Goal: Communication & Community: Share content

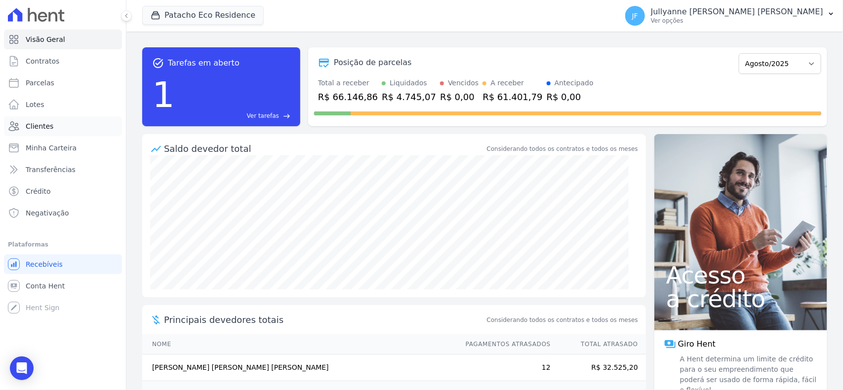
click at [47, 122] on span "Clientes" at bounding box center [40, 126] width 28 height 10
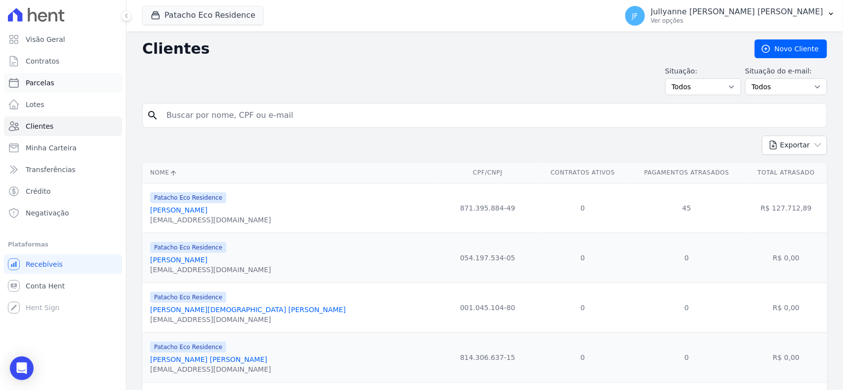
click at [65, 82] on link "Parcelas" at bounding box center [63, 83] width 118 height 20
select select
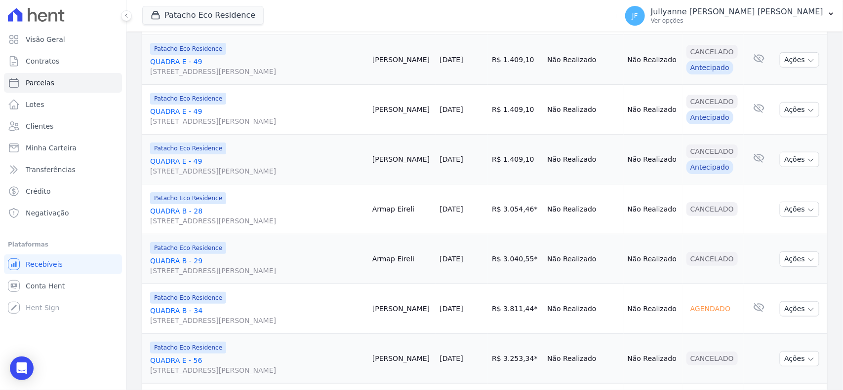
scroll to position [370, 0]
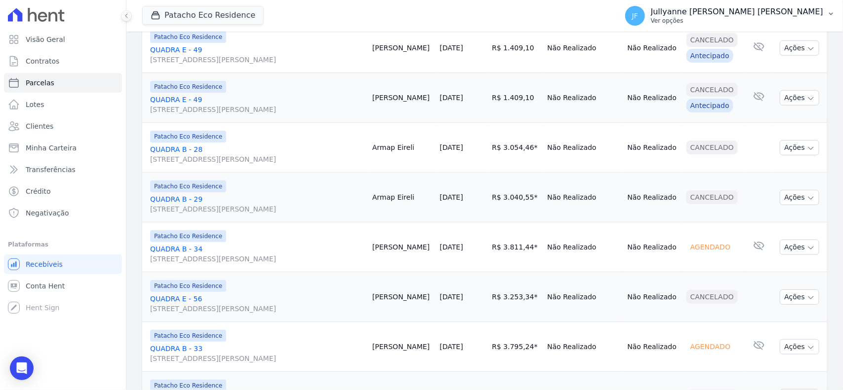
click at [818, 14] on p "[PERSON_NAME]" at bounding box center [737, 12] width 172 height 10
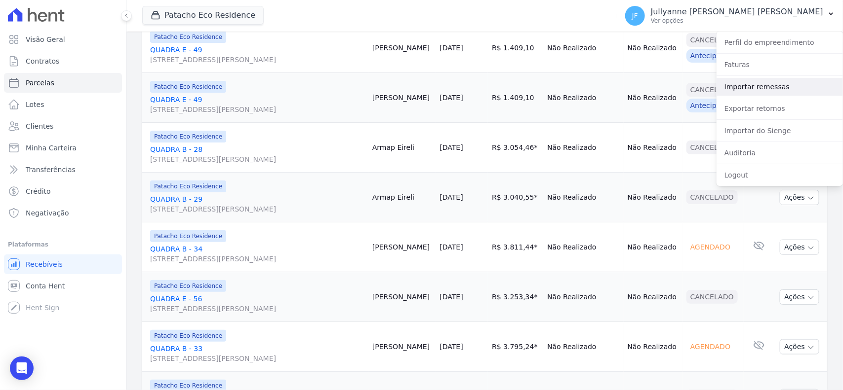
click at [770, 91] on link "Importar remessas" at bounding box center [779, 87] width 126 height 18
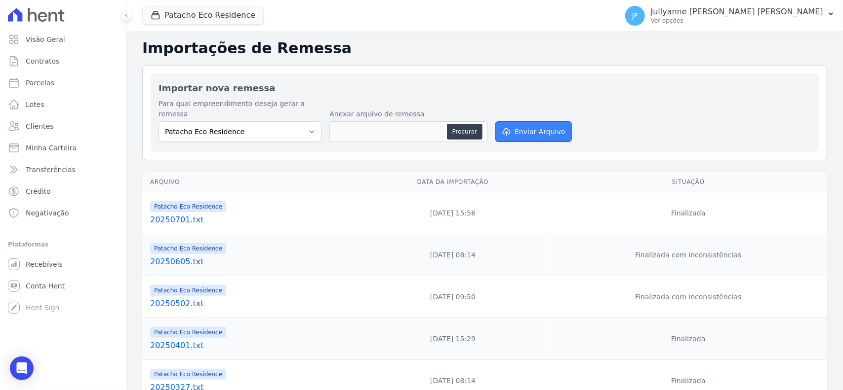
click at [524, 121] on button "Enviar Arquivo" at bounding box center [533, 131] width 76 height 21
click at [458, 124] on button "Procurar" at bounding box center [465, 132] width 36 height 16
type input "20250811.txt"
click at [522, 121] on button "Enviar Arquivo" at bounding box center [533, 131] width 76 height 21
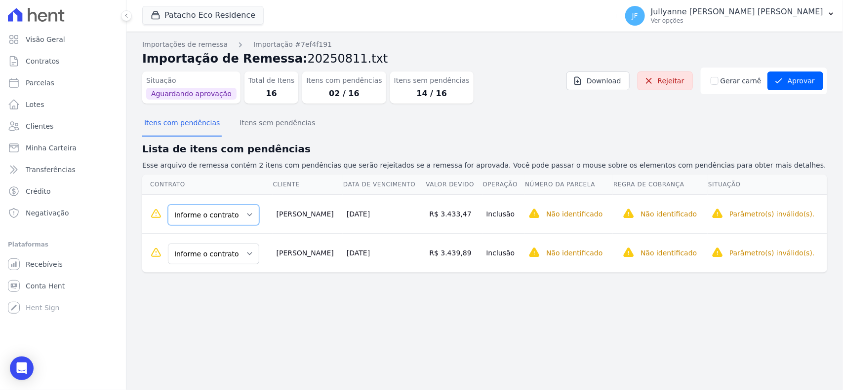
click at [205, 222] on select "Informe o contrato QUADRA D - 20 QUADRA D - 40" at bounding box center [213, 215] width 91 height 21
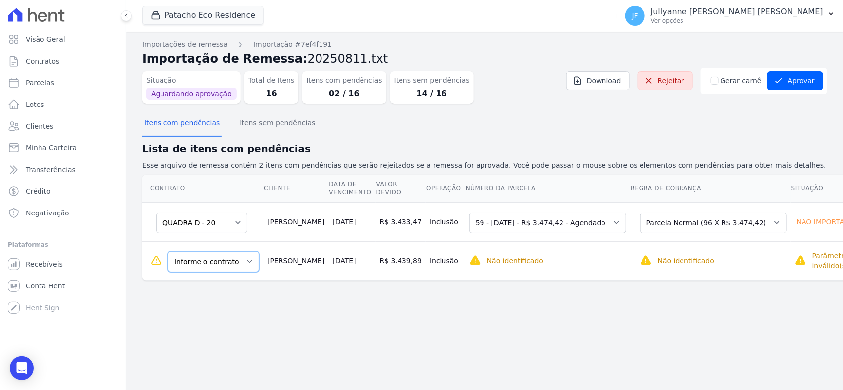
click at [216, 265] on select "Informe o contrato QUADRA D - 20 QUADRA D - 40" at bounding box center [213, 262] width 91 height 21
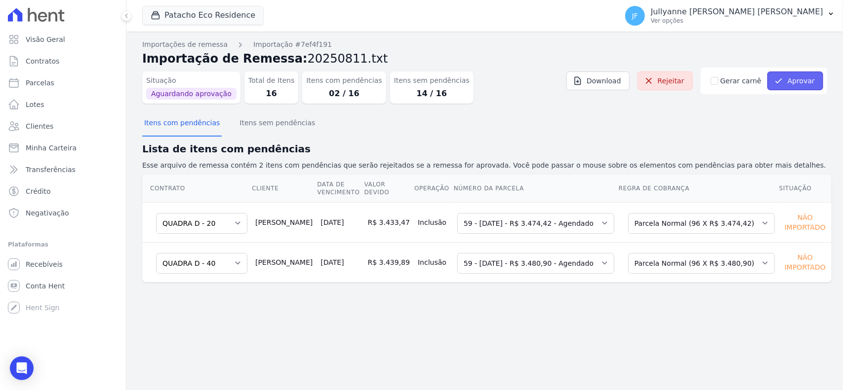
click at [807, 82] on button "Aprovar" at bounding box center [795, 81] width 56 height 19
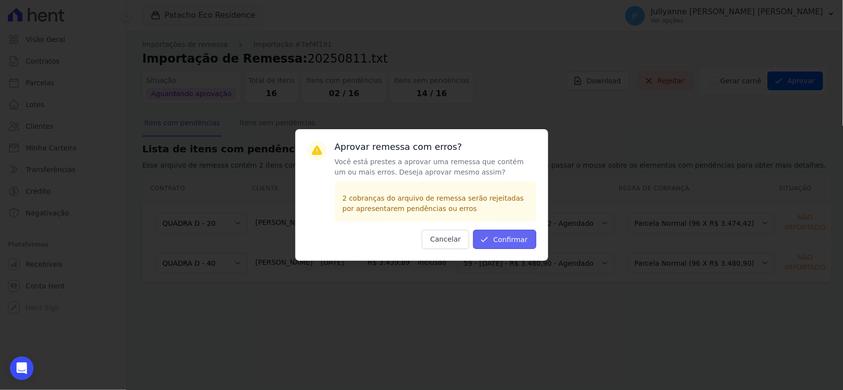
click at [534, 244] on button "Confirmar" at bounding box center [504, 239] width 63 height 19
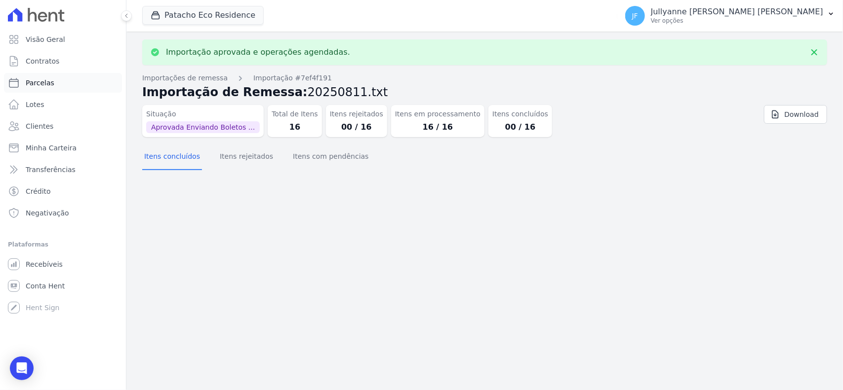
click at [43, 77] on link "Parcelas" at bounding box center [63, 83] width 118 height 20
select select
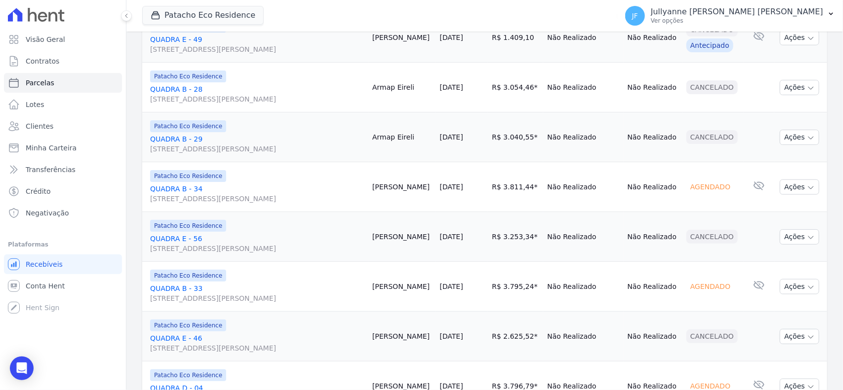
scroll to position [432, 0]
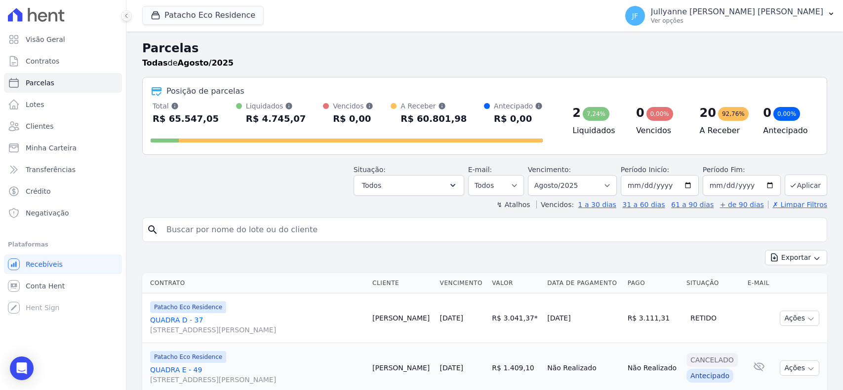
select select
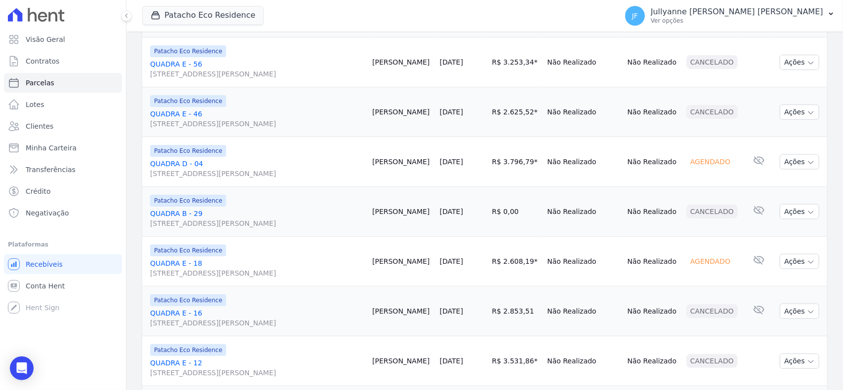
scroll to position [679, 0]
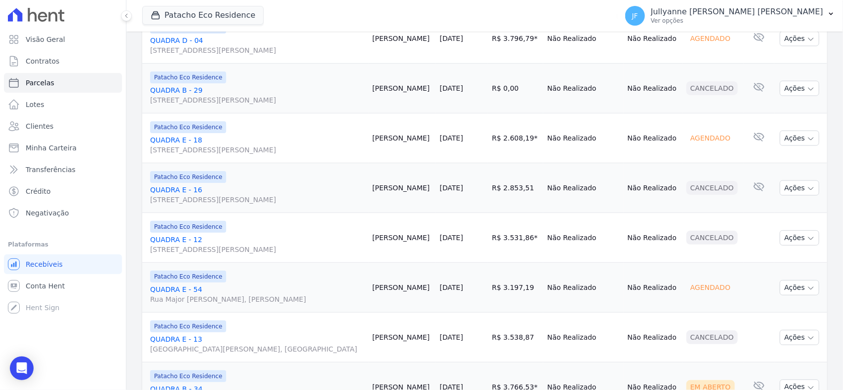
click at [178, 155] on link "QUADRA E - 18 [STREET_ADDRESS][PERSON_NAME]" at bounding box center [257, 145] width 214 height 20
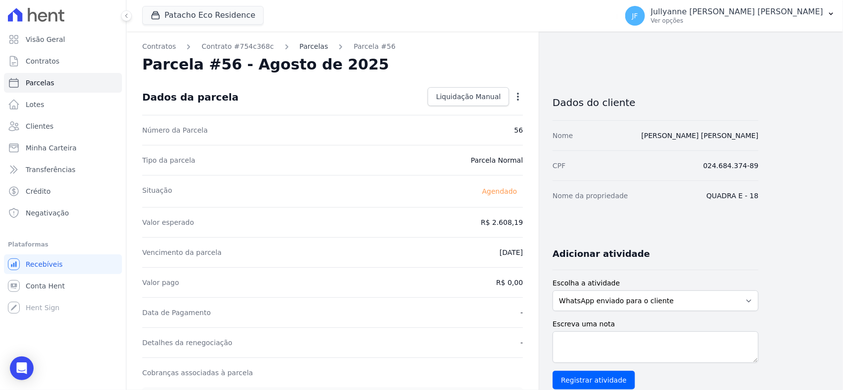
click at [305, 47] on link "Parcelas" at bounding box center [314, 46] width 29 height 10
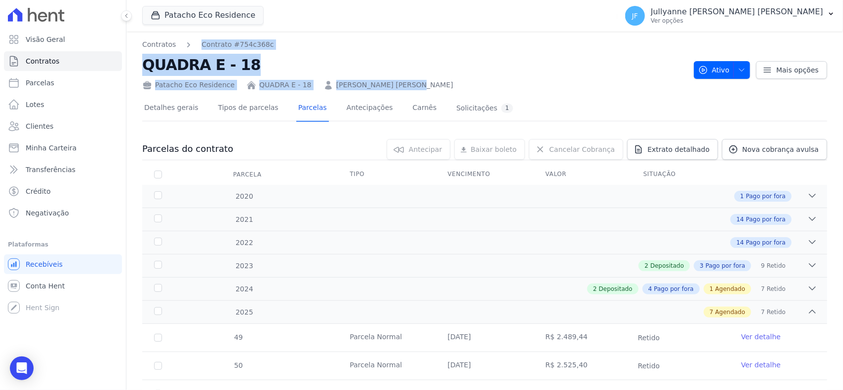
drag, startPoint x: 195, startPoint y: 39, endPoint x: 388, endPoint y: 85, distance: 197.8
click at [388, 85] on div "Contratos Contrato #754c368c QUADRA E - 18 Patacho Eco Residence QUADRA E - 18 …" at bounding box center [414, 64] width 544 height 51
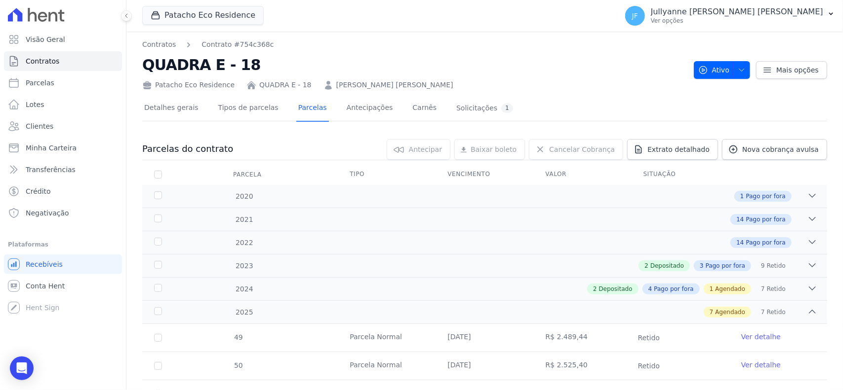
click at [403, 78] on div "Patacho Eco Residence QUADRA E - 18 Anne Kelly Gomes Leite" at bounding box center [414, 83] width 544 height 14
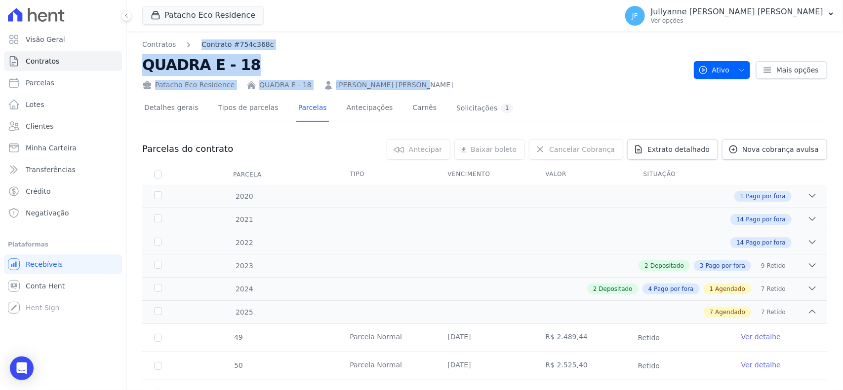
drag, startPoint x: 390, startPoint y: 84, endPoint x: 198, endPoint y: 43, distance: 196.4
click at [198, 43] on div "Contratos Contrato #754c368c QUADRA E - 18 Patacho Eco Residence QUADRA E - 18 …" at bounding box center [414, 64] width 544 height 51
copy div "Contrato #754c368c QUADRA E - 18 Patacho Eco Residence QUADRA E - 18 Anne Kelly…"
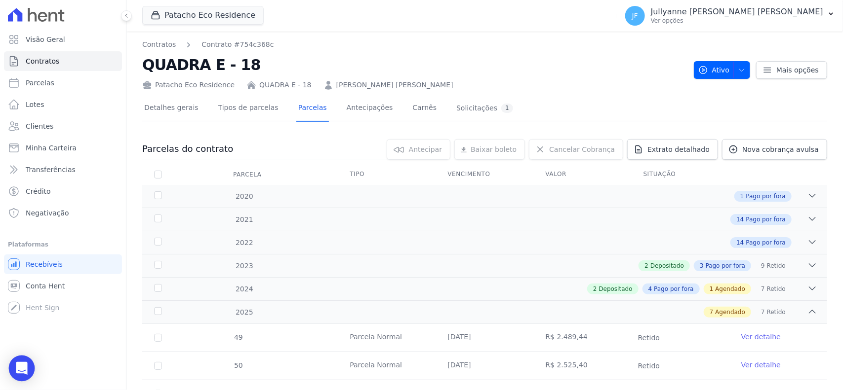
click at [30, 362] on div "Open Intercom Messenger" at bounding box center [22, 369] width 26 height 26
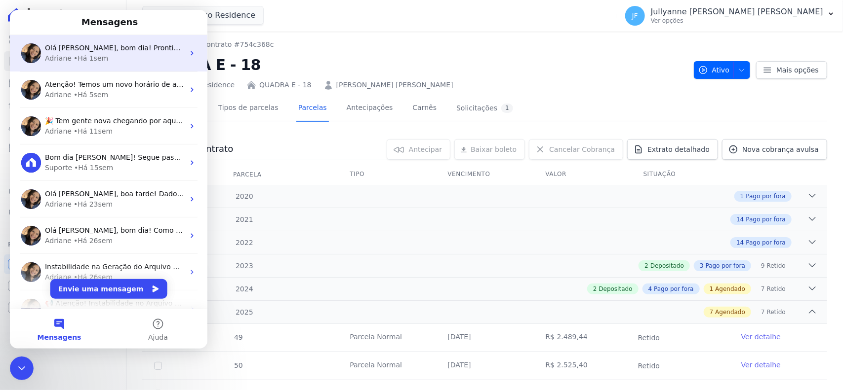
click at [134, 60] on div "Adriane • Há 1sem" at bounding box center [114, 58] width 139 height 10
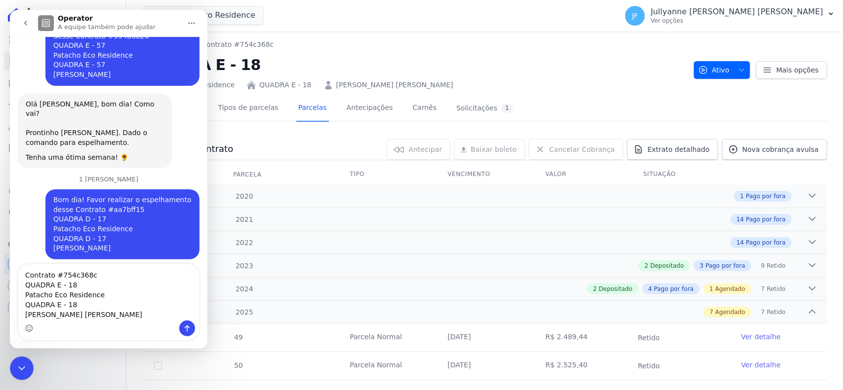
scroll to position [833, 0]
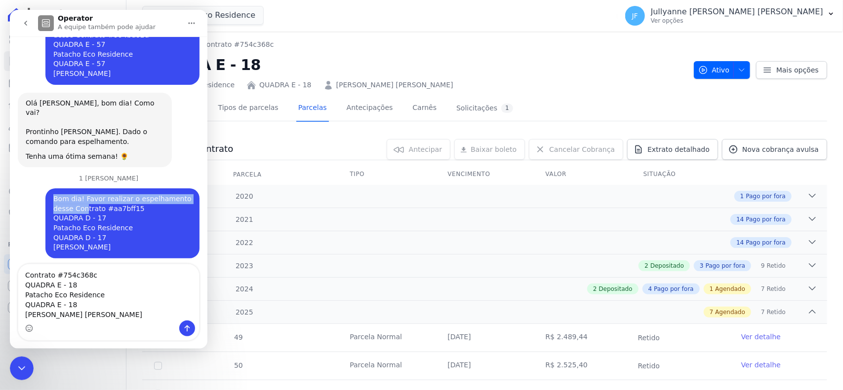
drag, startPoint x: 40, startPoint y: 125, endPoint x: 79, endPoint y: 135, distance: 39.8
click at [79, 189] on div "Bom dia! Favor realizar o espelhamento desse Contrato #aa7bff15 QUADRA D - 17 P…" at bounding box center [122, 224] width 154 height 70
click at [45, 189] on div "Bom dia! Favor realizar o espelhamento desse Contrato #aa7bff15 QUADRA D - 17 P…" at bounding box center [122, 224] width 154 height 70
drag, startPoint x: 47, startPoint y: 130, endPoint x: 65, endPoint y: 140, distance: 20.3
click at [65, 194] on div "Bom dia! Favor realizar o espelhamento desse Contrato #aa7bff15 QUADRA D - 17 P…" at bounding box center [122, 223] width 138 height 58
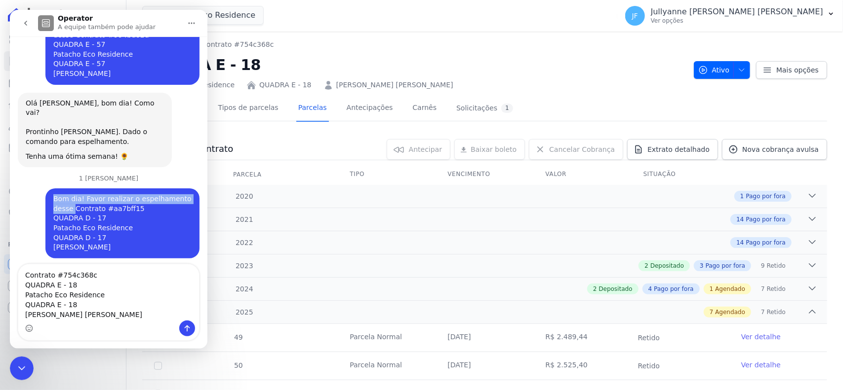
copy div "Bom dia! Favor realizar o espelhamento desse"
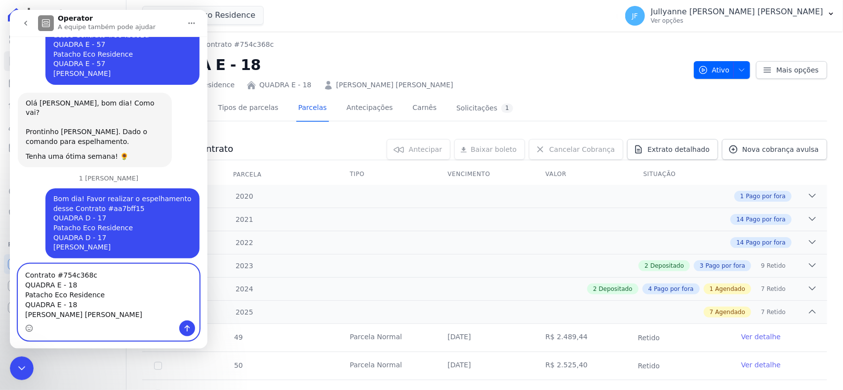
click at [28, 275] on textarea "Contrato #754c368c QUADRA E - 18 Patacho Eco Residence QUADRA E - 18 Anne Kelly…" at bounding box center [108, 293] width 181 height 56
click at [26, 273] on textarea "Contrato #754c368c QUADRA E - 18 Patacho Eco Residence QUADRA E - 18 Anne Kelly…" at bounding box center [108, 293] width 181 height 56
paste textarea "Bom dia! Favor realizar o espelhamento desse"
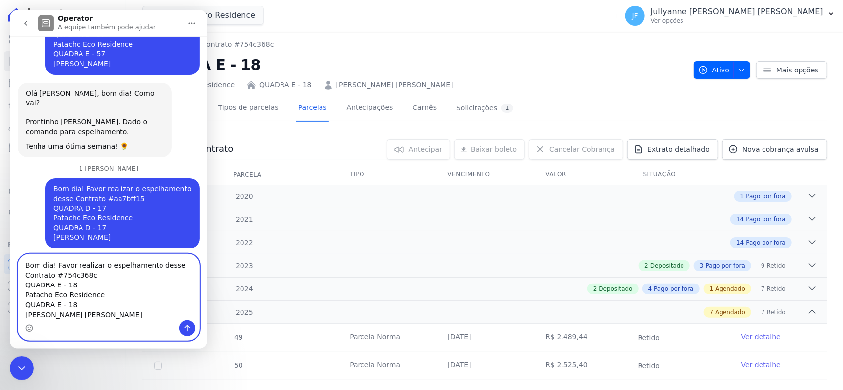
type textarea "Bom dia! Favor realizar o espelhamento desse Contrato #754c368c QUADRA E - 18 P…"
click at [186, 332] on icon "Enviar uma mensagem" at bounding box center [187, 329] width 8 height 8
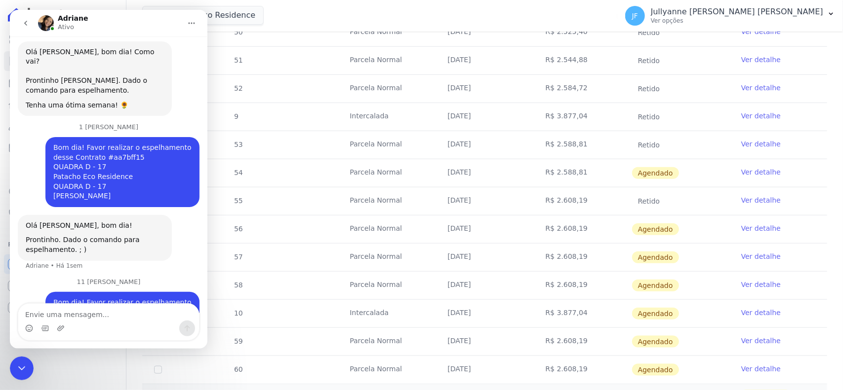
scroll to position [342, 0]
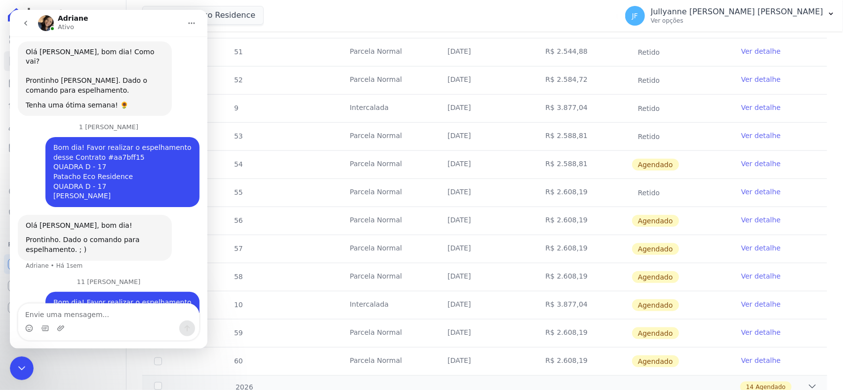
click at [751, 217] on link "Ver detalhe" at bounding box center [760, 220] width 39 height 10
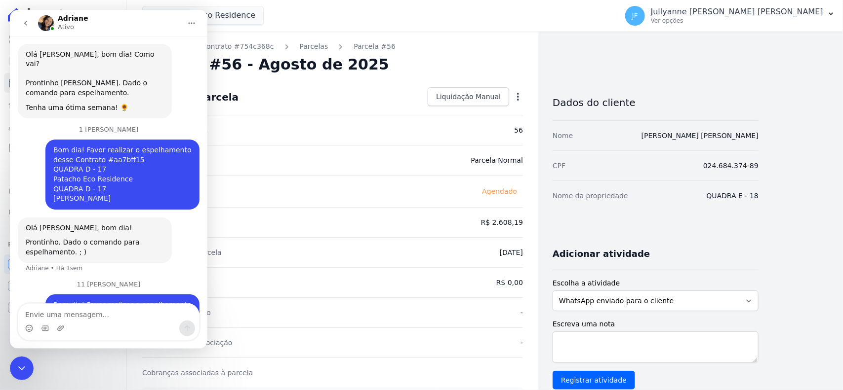
scroll to position [885, 0]
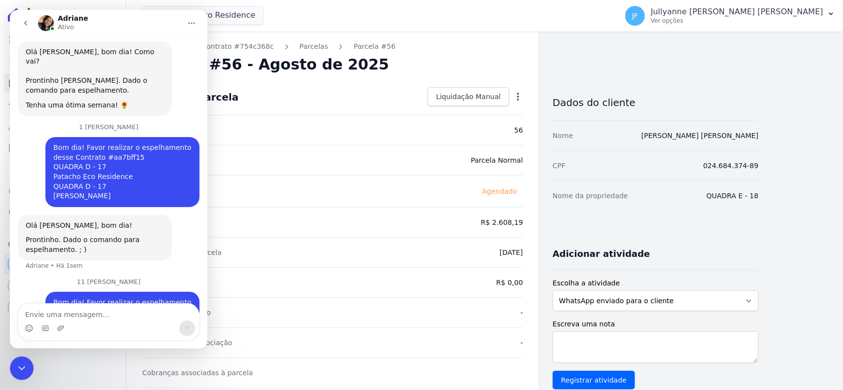
click at [24, 377] on div "Encerramento do Messenger da Intercom" at bounding box center [22, 368] width 24 height 24
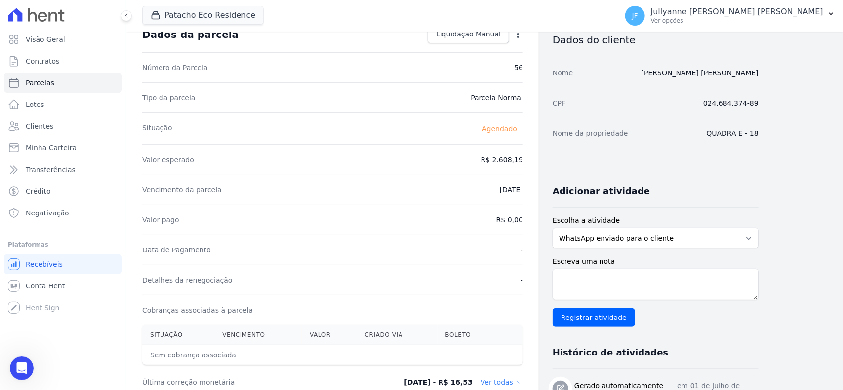
scroll to position [0, 0]
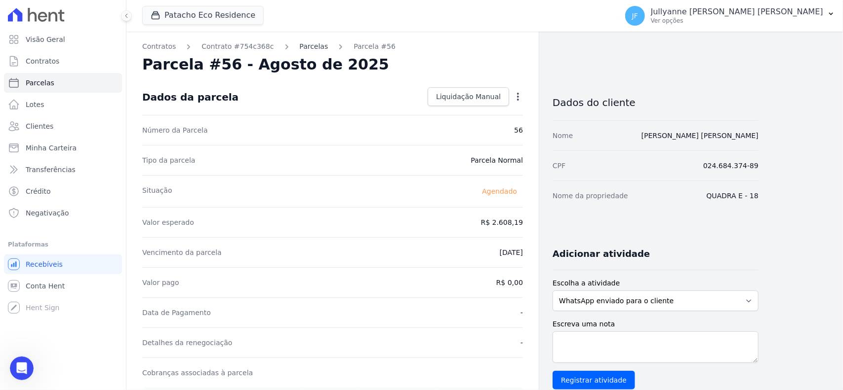
click at [300, 48] on link "Parcelas" at bounding box center [314, 46] width 29 height 10
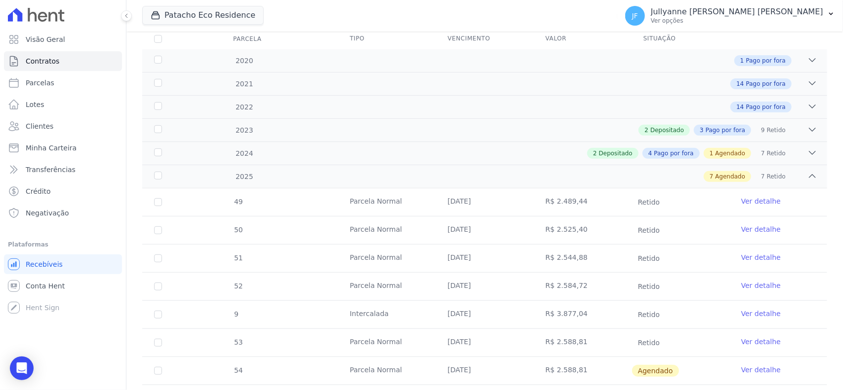
scroll to position [370, 0]
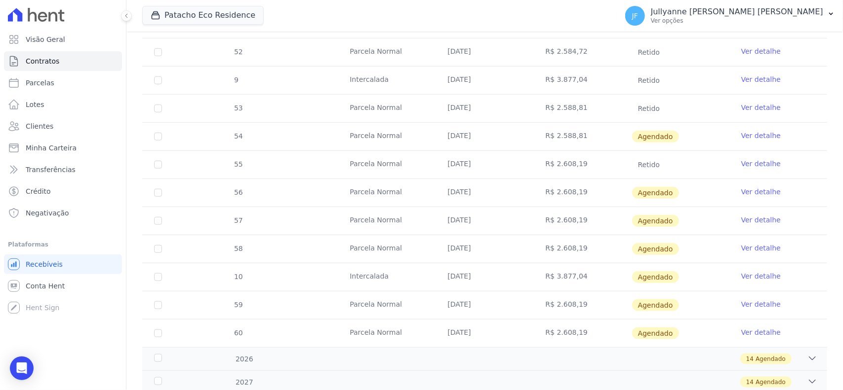
click at [755, 190] on link "Ver detalhe" at bounding box center [760, 192] width 39 height 10
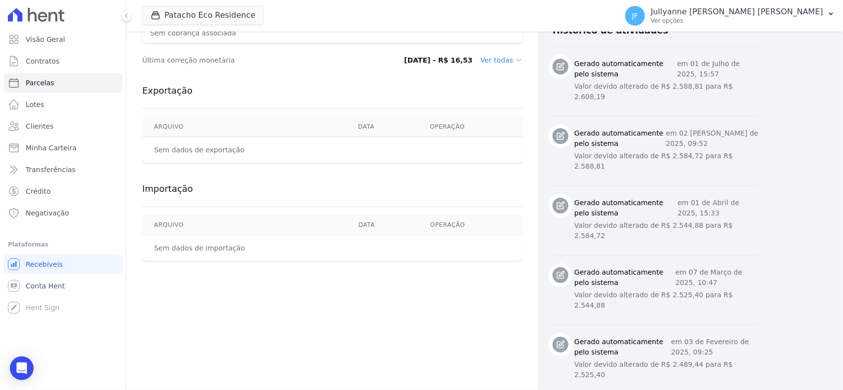
scroll to position [432, 0]
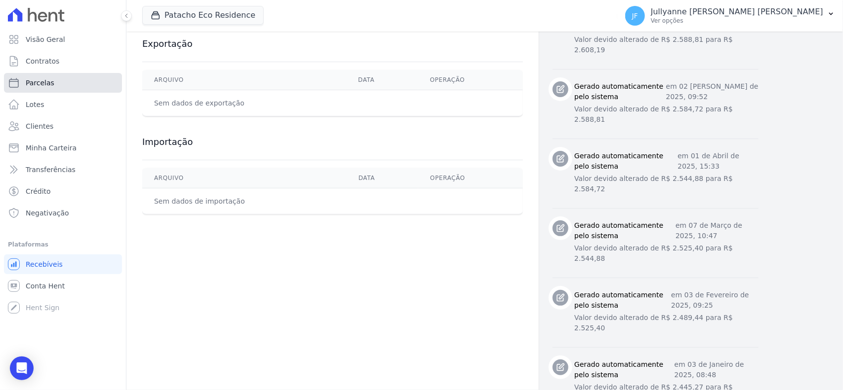
click at [43, 75] on link "Parcelas" at bounding box center [63, 83] width 118 height 20
select select
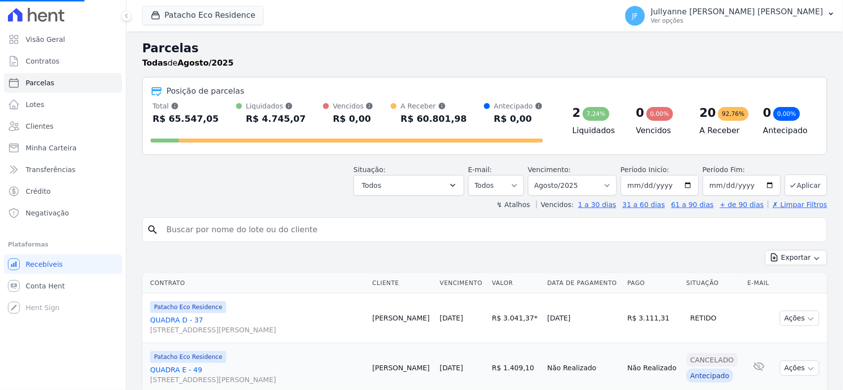
select select
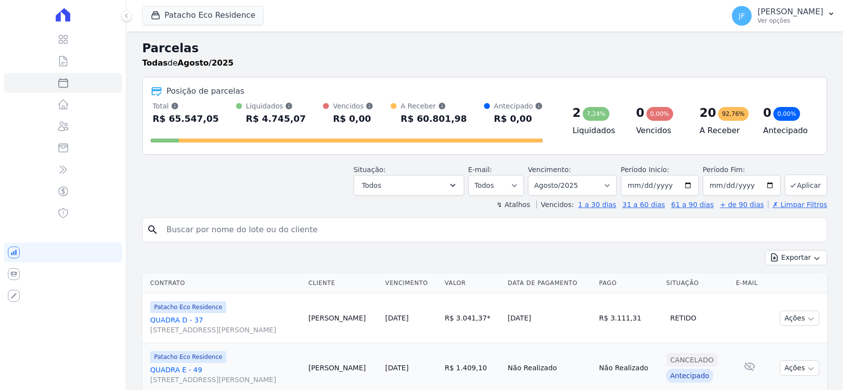
select select
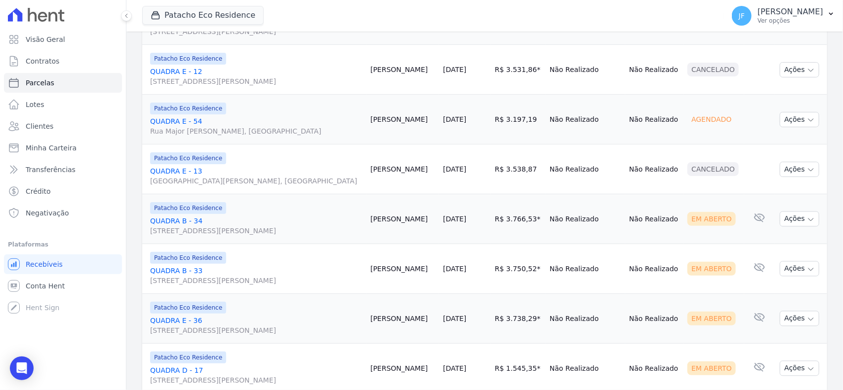
scroll to position [864, 0]
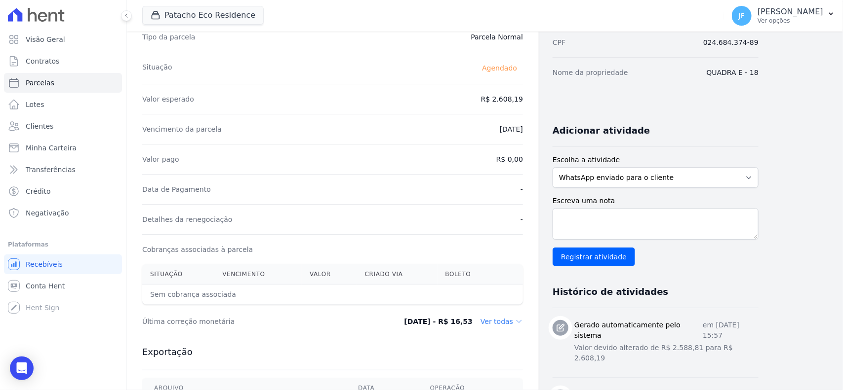
scroll to position [185, 0]
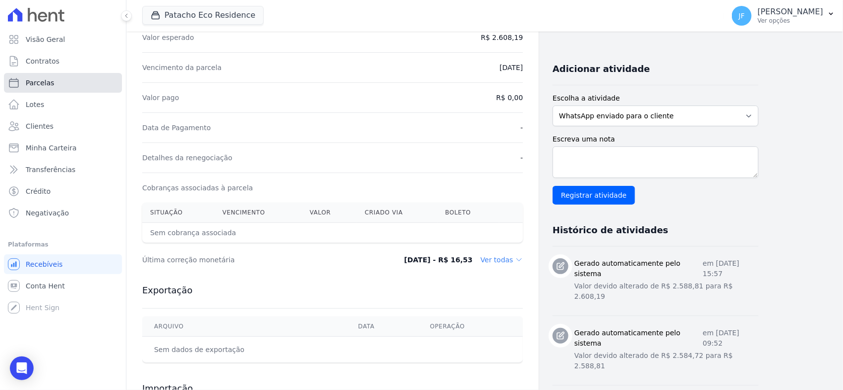
click at [46, 78] on span "Parcelas" at bounding box center [40, 83] width 29 height 10
select select
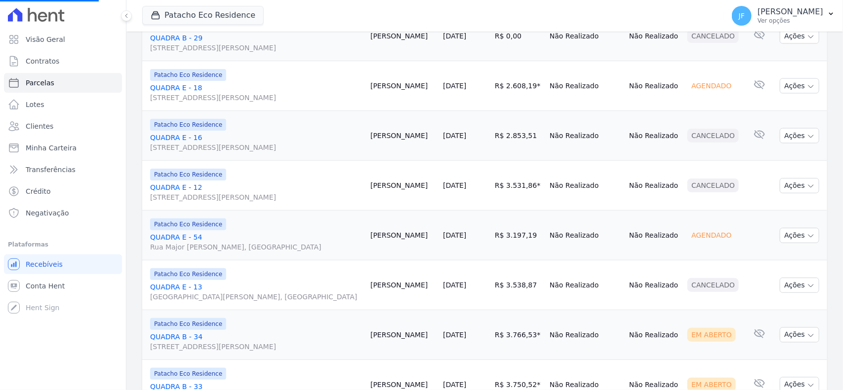
scroll to position [740, 0]
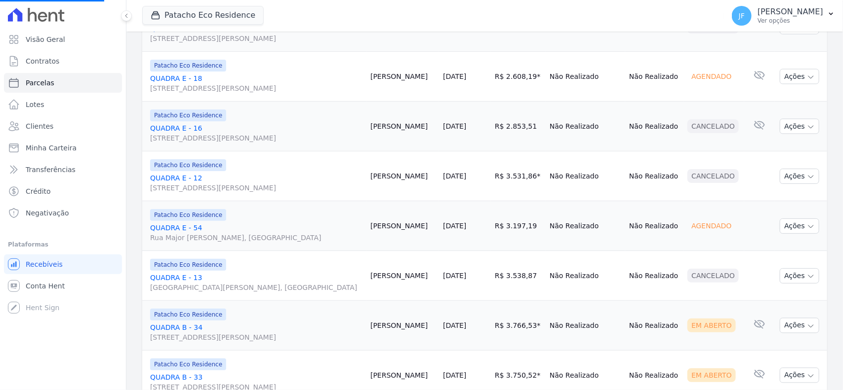
select select
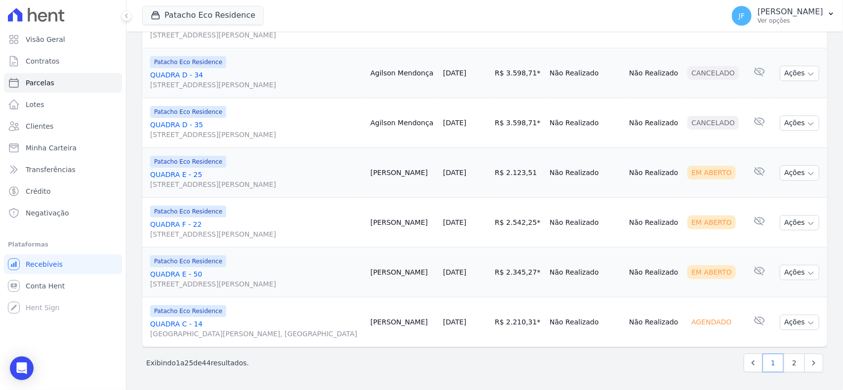
scroll to position [1419, 0]
click at [52, 84] on link "Parcelas" at bounding box center [63, 83] width 118 height 20
select select
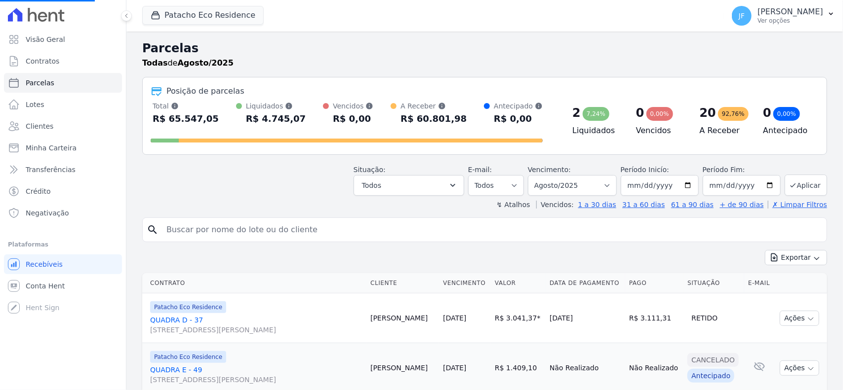
select select
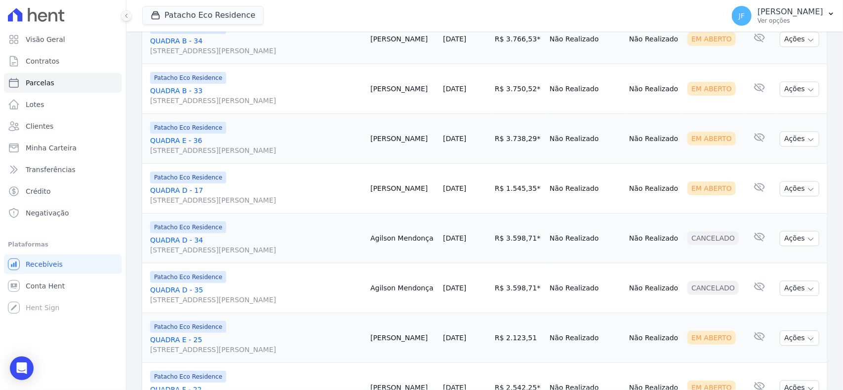
scroll to position [1049, 0]
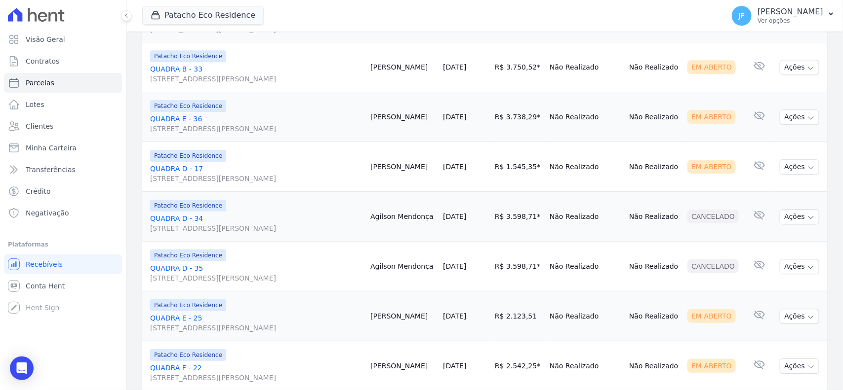
click at [807, 22] on icon "button" at bounding box center [811, 18] width 8 height 8
click at [785, 86] on link "Enviar whatsapp" at bounding box center [795, 77] width 95 height 18
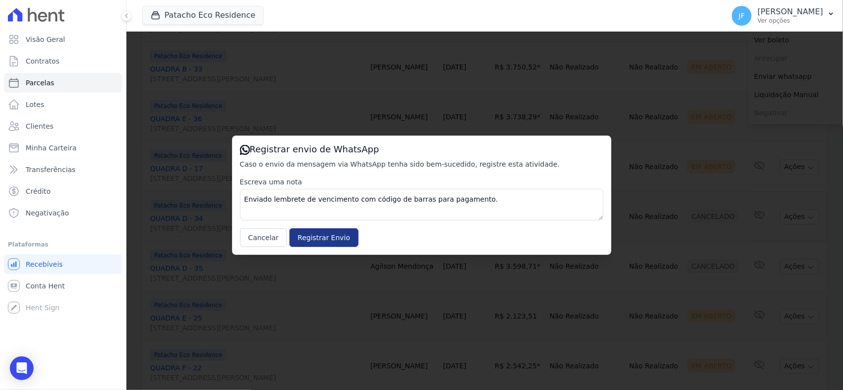
click at [328, 243] on input "Registrar Envio" at bounding box center [323, 238] width 69 height 19
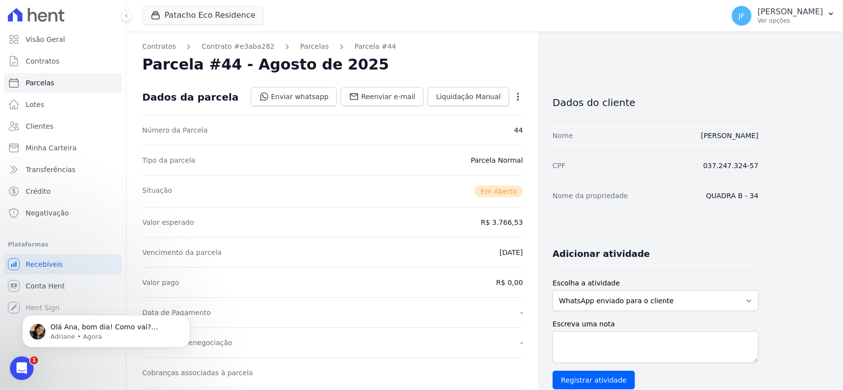
click at [30, 372] on div "Abertura do Messenger da Intercom" at bounding box center [21, 368] width 33 height 33
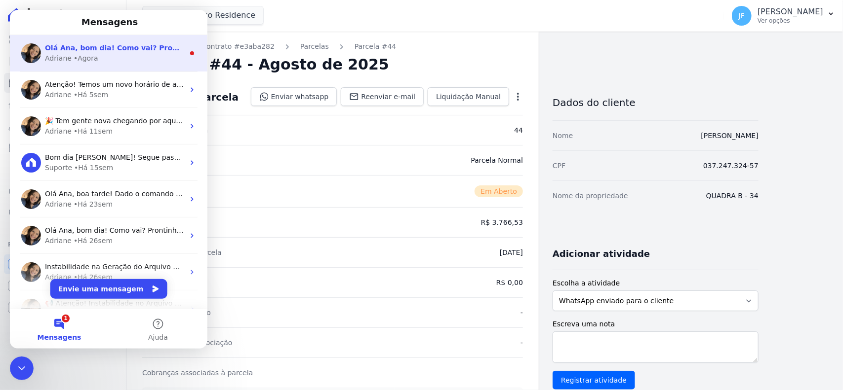
click at [121, 51] on span "Olá Ana, bom dia! Como vai? Prontinho. Dado o comando para espelhamento. ; )" at bounding box center [202, 48] width 314 height 8
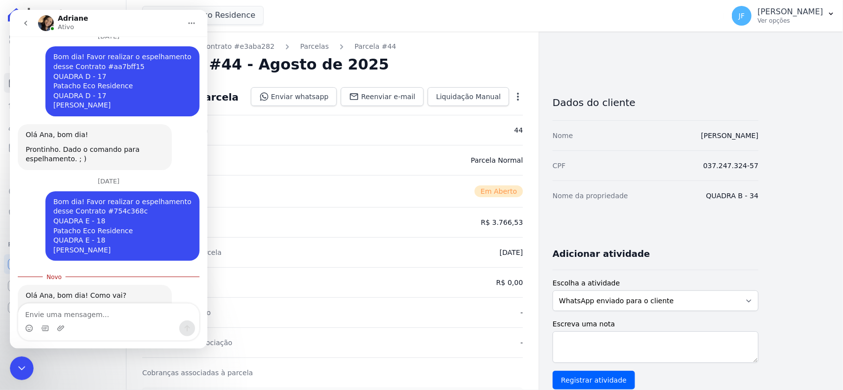
scroll to position [955, 0]
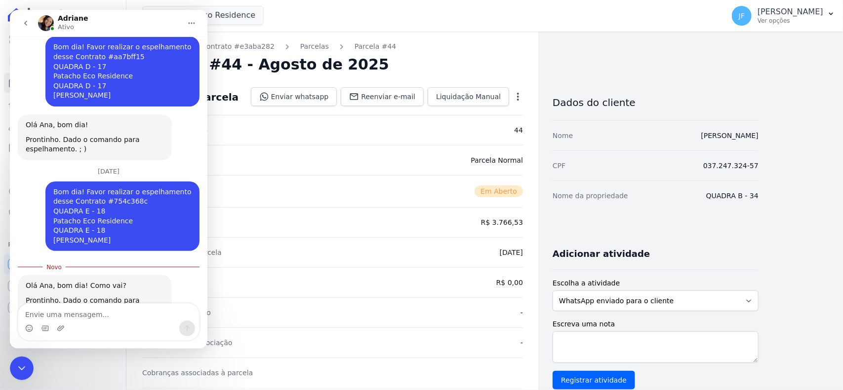
click at [20, 371] on icon "Encerramento do Messenger da Intercom" at bounding box center [22, 368] width 12 height 12
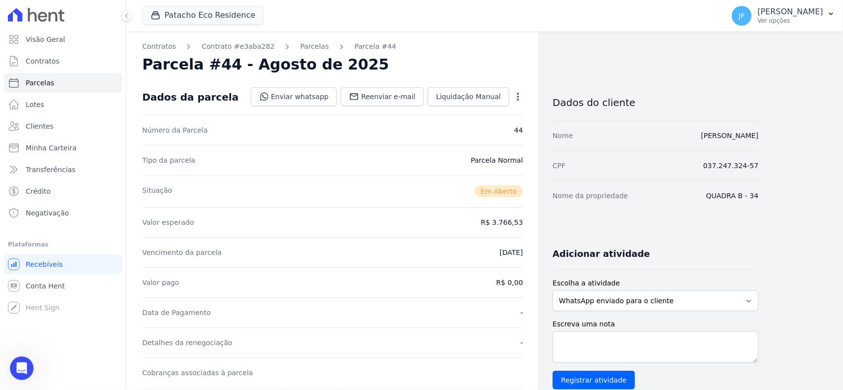
scroll to position [938, 0]
select select
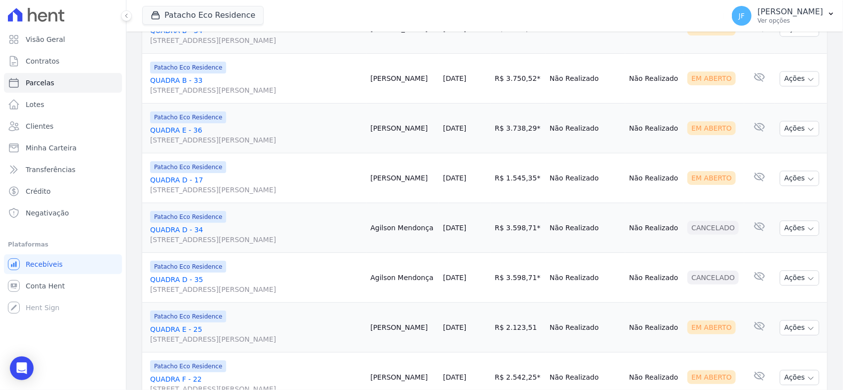
scroll to position [1049, 0]
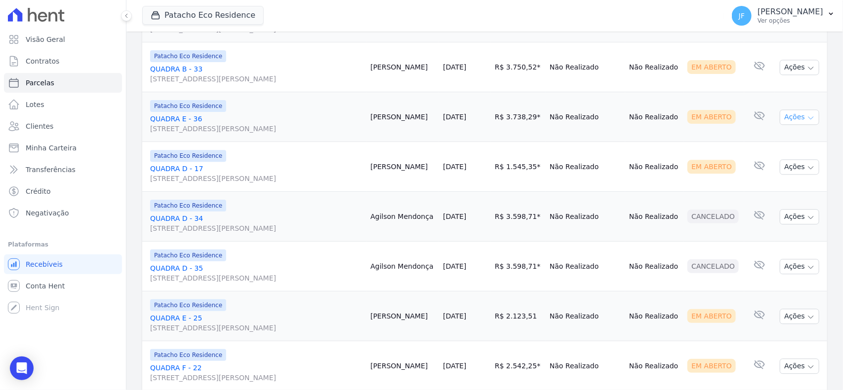
click at [789, 125] on button "Ações" at bounding box center [798, 117] width 39 height 15
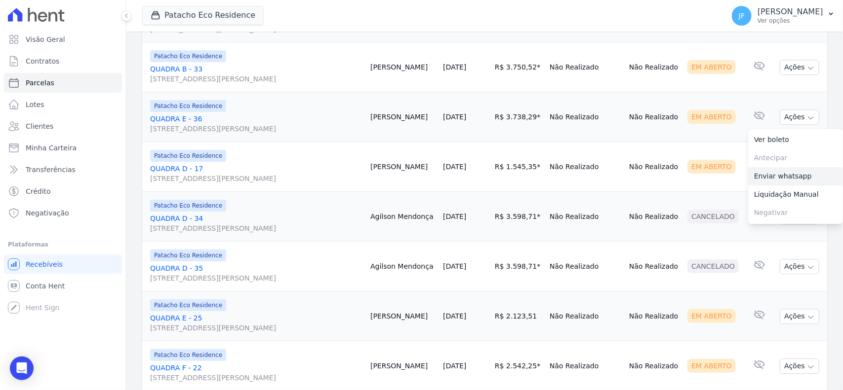
click at [789, 186] on link "Enviar whatsapp" at bounding box center [795, 176] width 95 height 18
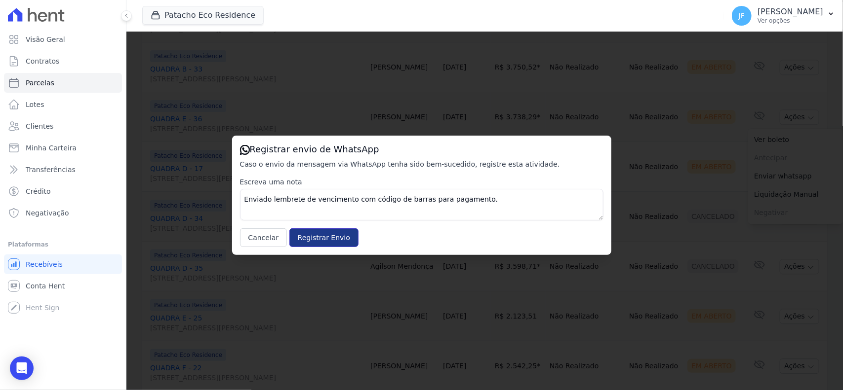
click at [324, 237] on input "Registrar Envio" at bounding box center [323, 238] width 69 height 19
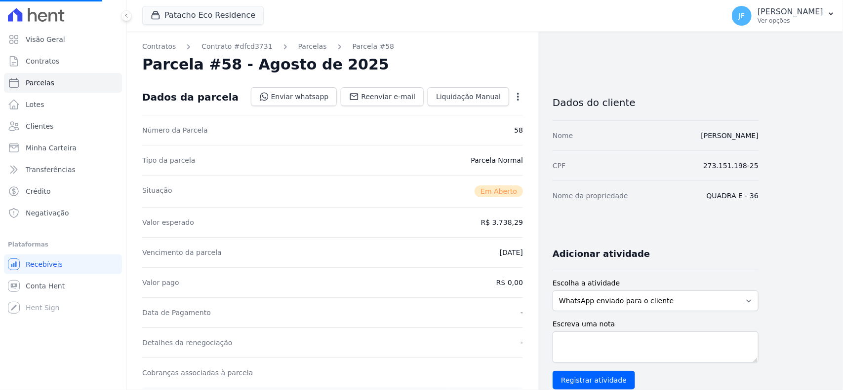
select select
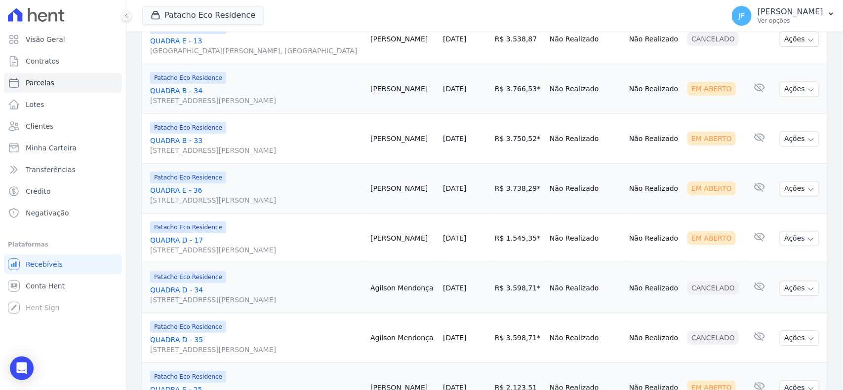
scroll to position [987, 0]
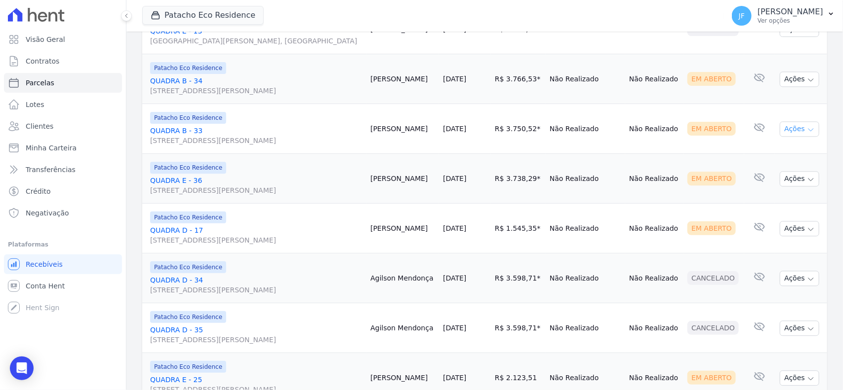
click at [788, 137] on button "Ações" at bounding box center [798, 128] width 39 height 15
click at [766, 197] on link "Enviar whatsapp" at bounding box center [795, 188] width 95 height 18
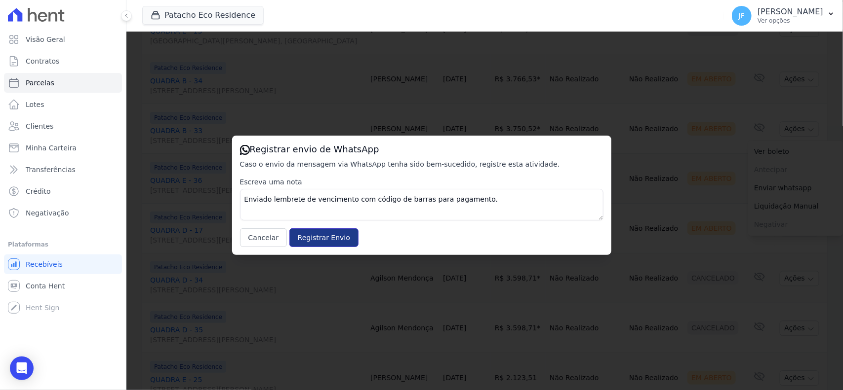
click at [323, 241] on input "Registrar Envio" at bounding box center [323, 238] width 69 height 19
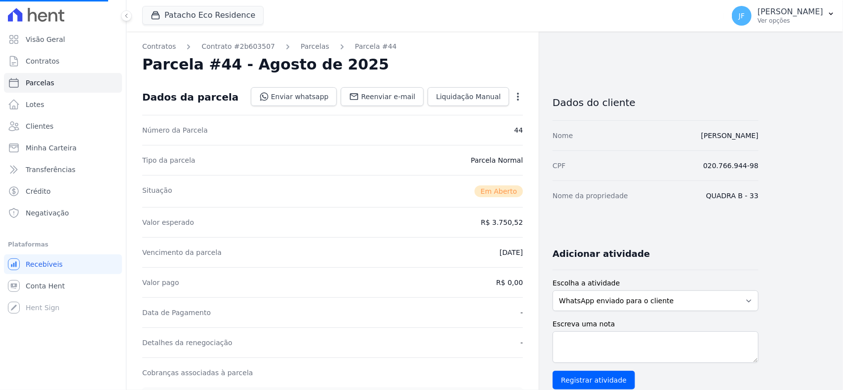
select select
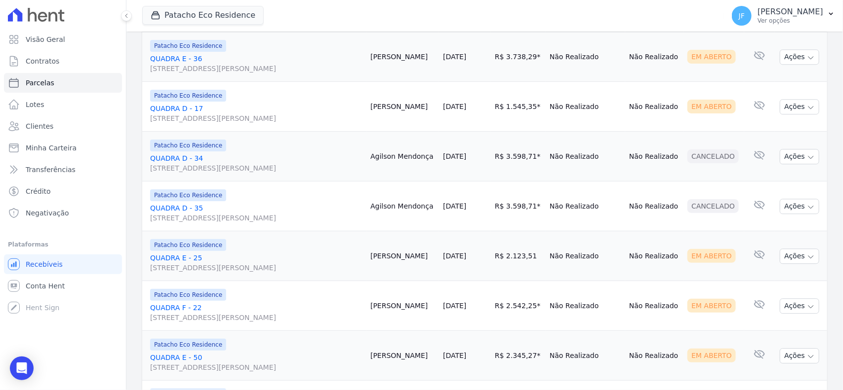
scroll to position [1111, 0]
click at [795, 113] on button "Ações" at bounding box center [798, 105] width 39 height 15
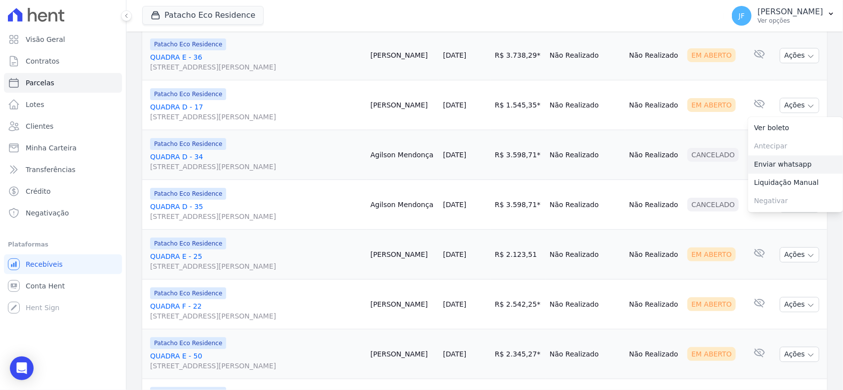
click at [785, 174] on link "Enviar whatsapp" at bounding box center [795, 165] width 95 height 18
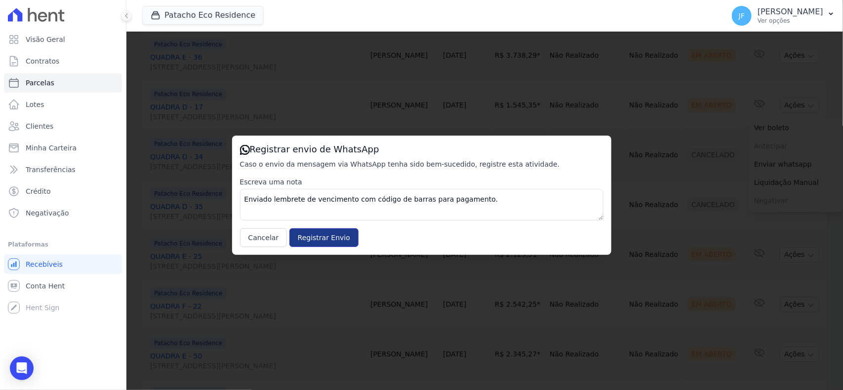
click at [302, 236] on input "Registrar Envio" at bounding box center [323, 238] width 69 height 19
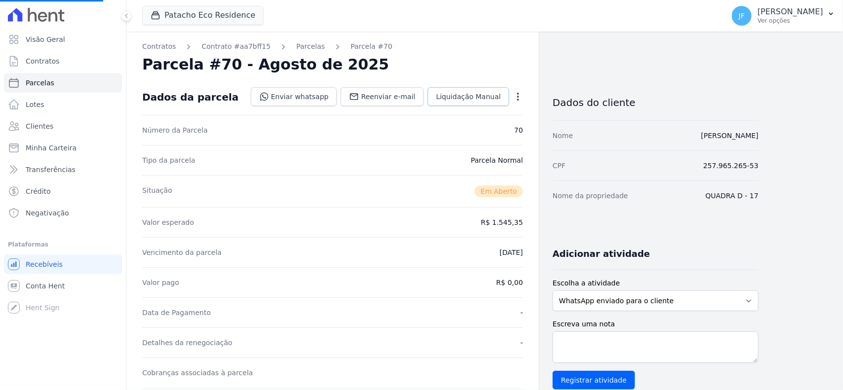
select select
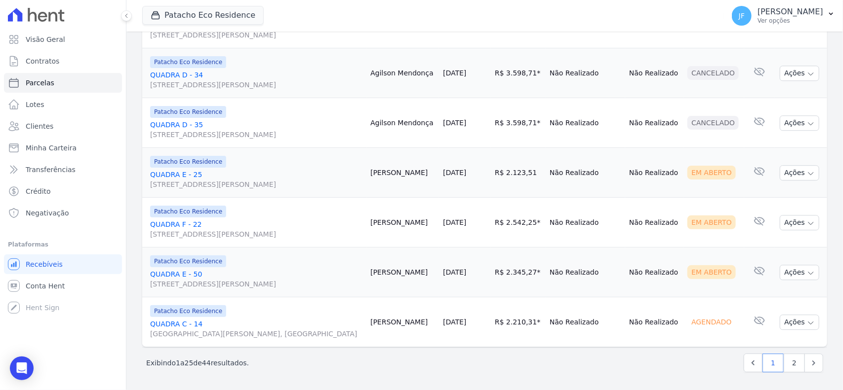
scroll to position [1296, 0]
click at [819, 11] on p "[PERSON_NAME]" at bounding box center [790, 12] width 66 height 10
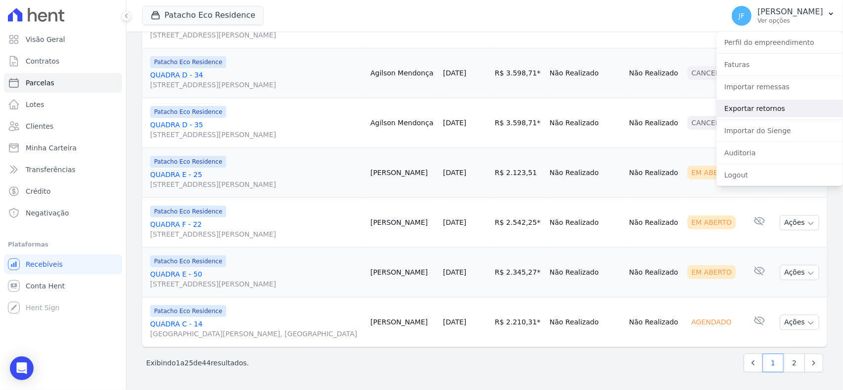
click at [751, 105] on link "Exportar retornos" at bounding box center [779, 109] width 126 height 18
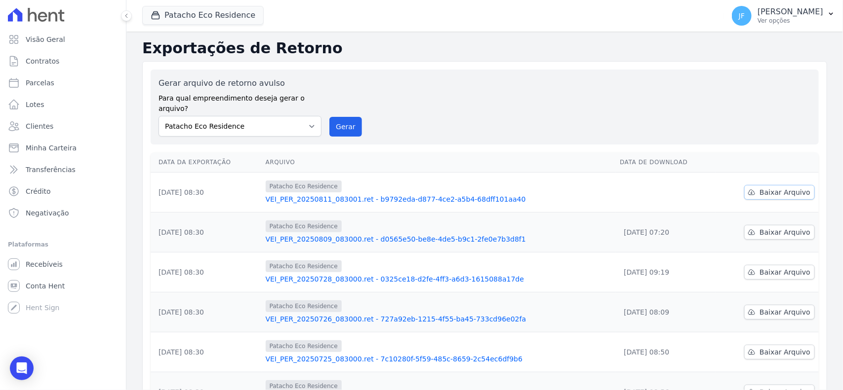
click at [761, 188] on span "Baixar Arquivo" at bounding box center [784, 193] width 51 height 10
